Goal: Check status: Check status

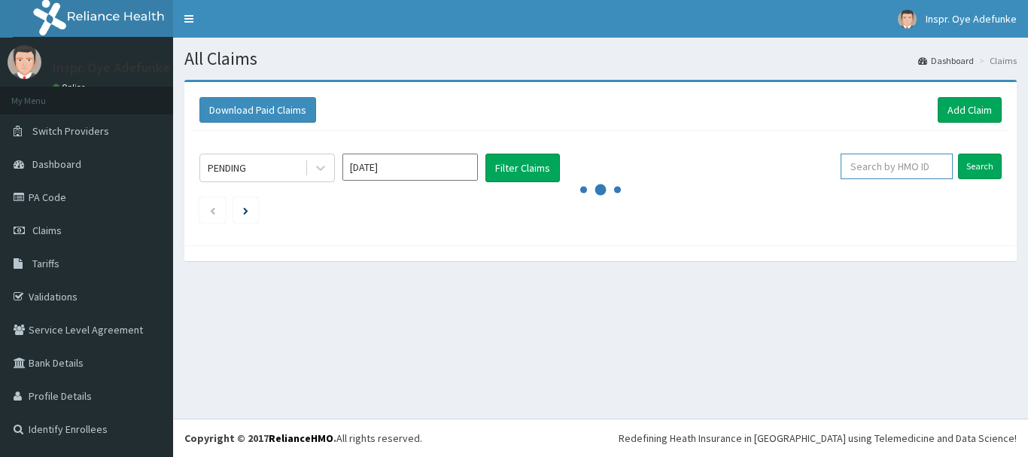
click at [887, 162] on input "text" at bounding box center [897, 167] width 112 height 26
type input "EKI/10155/B"
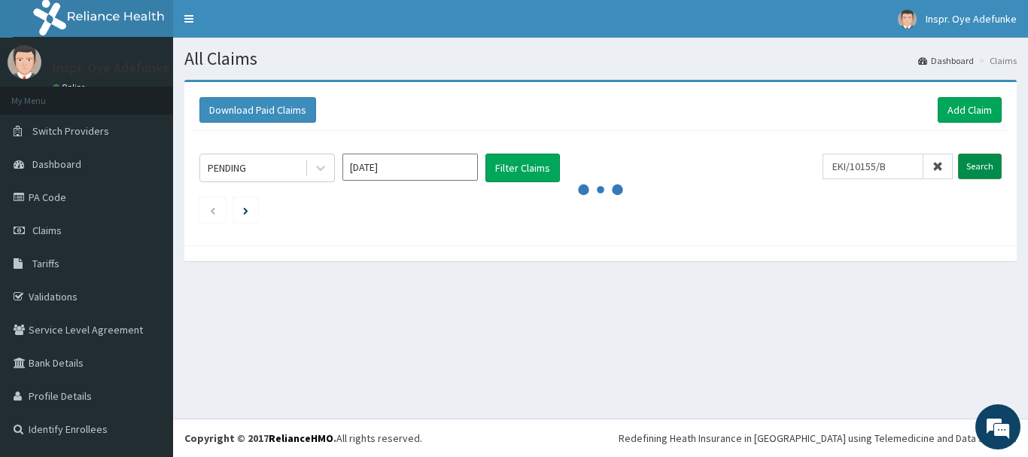
click at [975, 167] on input "Search" at bounding box center [980, 167] width 44 height 26
click at [984, 165] on input "Search" at bounding box center [980, 167] width 44 height 26
click at [969, 169] on input "Search" at bounding box center [980, 167] width 44 height 26
click at [42, 224] on span "Claims" at bounding box center [46, 231] width 29 height 14
click at [900, 163] on input "text" at bounding box center [897, 167] width 112 height 26
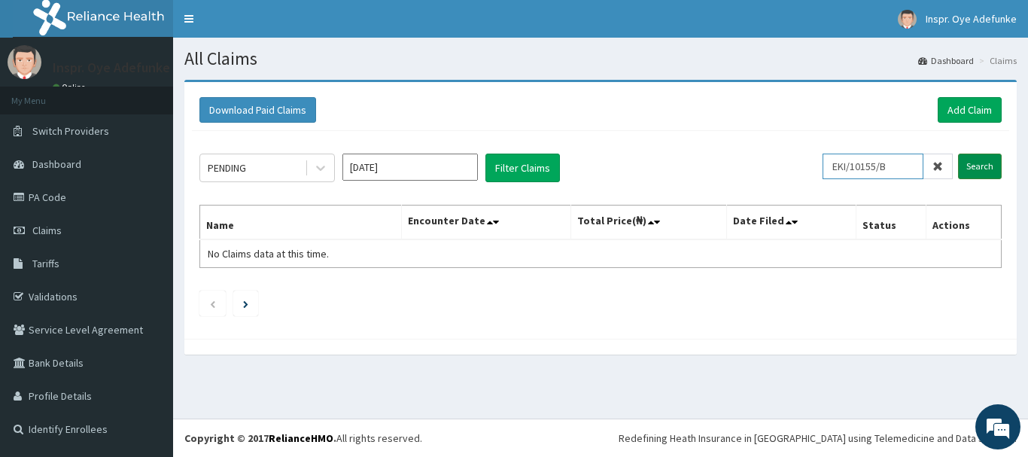
type input "EKI/10155/B"
click at [980, 169] on input "Search" at bounding box center [980, 167] width 44 height 26
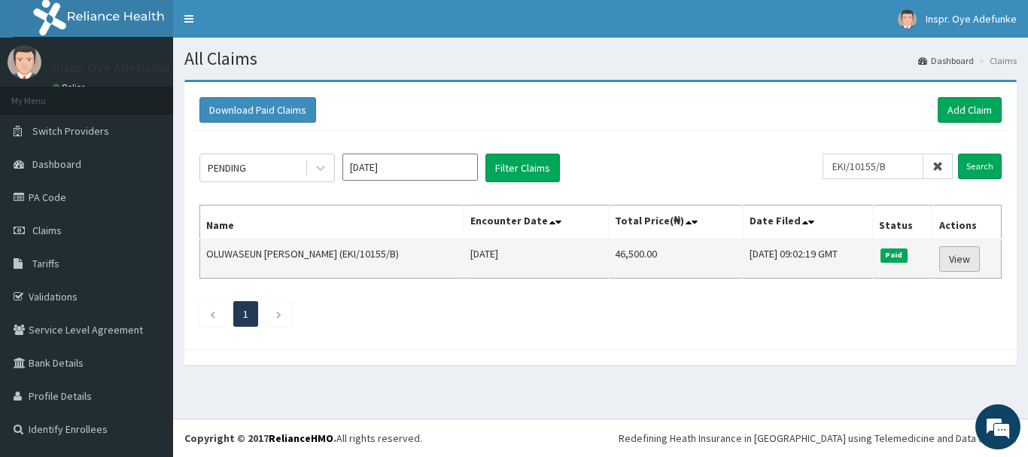
click at [961, 256] on link "View" at bounding box center [959, 259] width 41 height 26
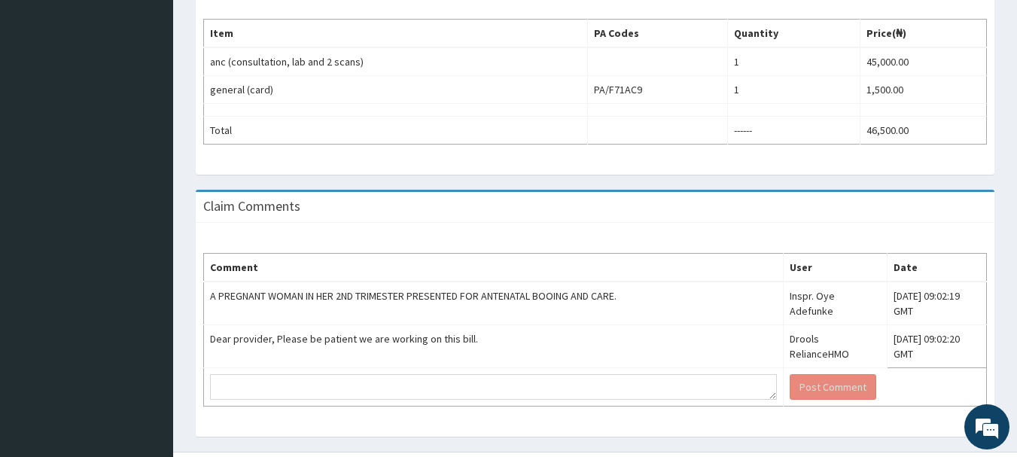
scroll to position [545, 0]
